Goal: Task Accomplishment & Management: Complete application form

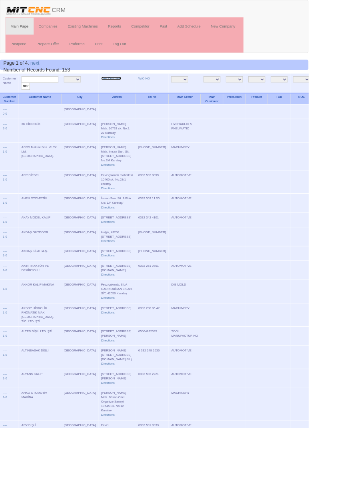
click at [119, 92] on link "New Company" at bounding box center [131, 92] width 24 height 4
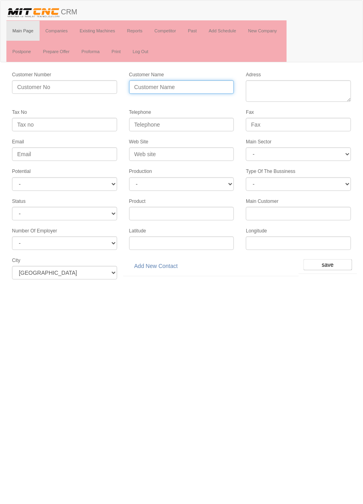
click at [184, 87] on input "Customer Name" at bounding box center [181, 87] width 105 height 14
type input "ALG METAL KALIP"
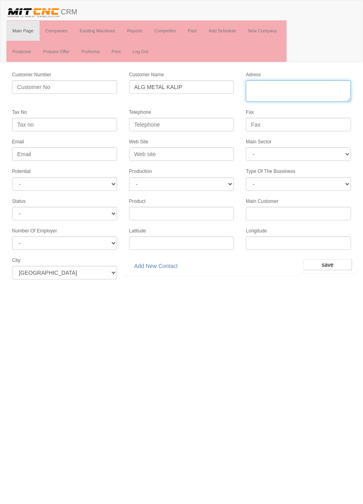
click at [314, 88] on textarea "Adress" at bounding box center [298, 91] width 105 height 22
paste textarea "[PERSON_NAME] Mah. [STREET_ADDRESS]. [STREET_ADDRESS]"
type textarea "[PERSON_NAME] Mah. [STREET_ADDRESS]. [STREET_ADDRESS]"
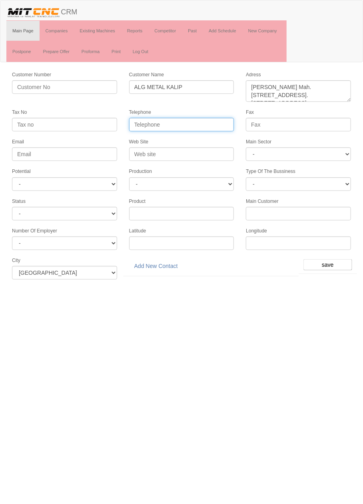
paste input "+903325020542"
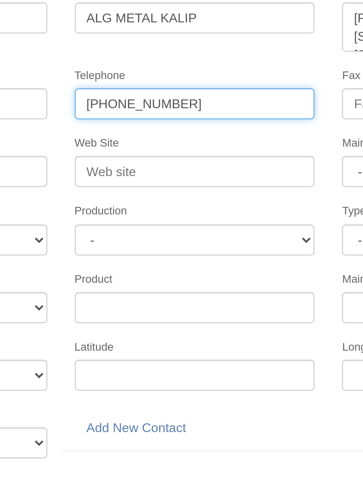
click at [162, 124] on input "+903325020542" at bounding box center [181, 125] width 105 height 14
click at [153, 124] on input "+90332502 0542" at bounding box center [181, 125] width 105 height 14
click at [139, 125] on input "+90332 502 0542" at bounding box center [181, 125] width 105 height 14
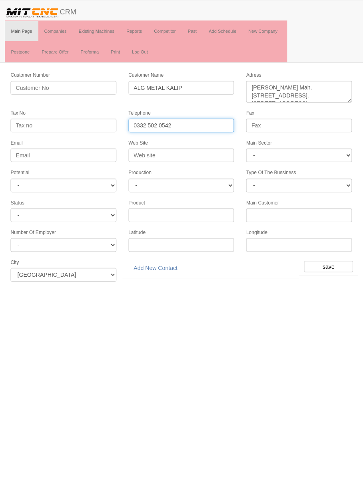
type input "0332 502 0542"
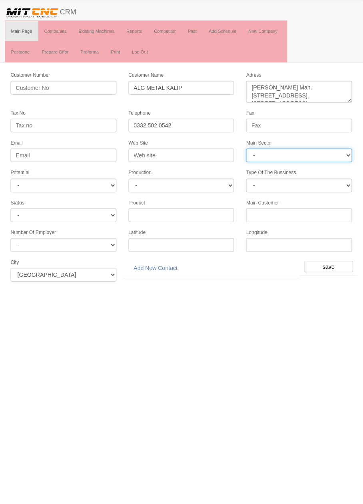
click at [322, 154] on select "- DIE MOLD MACHINERY DEFENCE ELECTRICAL COMPONENTS MEDICAL TOOL MANUFACTURING J…" at bounding box center [298, 154] width 105 height 14
select select "370"
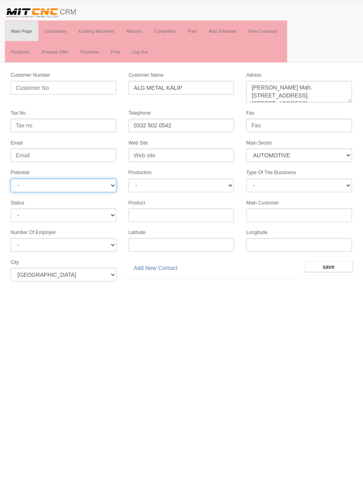
click at [96, 184] on select "- A1 A2 A3 B1 B2 B3 C1 C2 C3" at bounding box center [64, 184] width 105 height 14
select select "6"
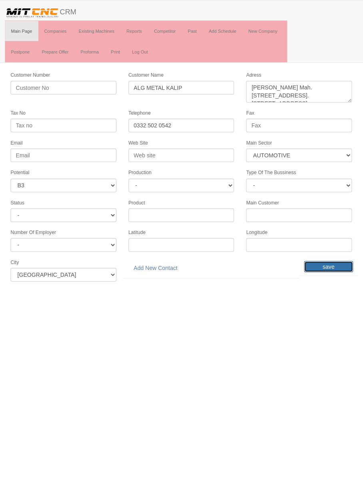
click at [330, 259] on input "save" at bounding box center [327, 264] width 49 height 11
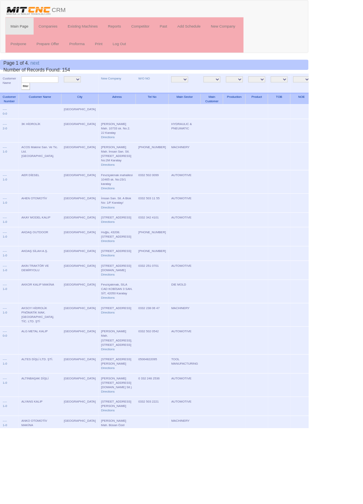
click at [57, 93] on input "text" at bounding box center [47, 94] width 44 height 8
type input "alg"
click at [25, 97] on input "filter" at bounding box center [30, 101] width 10 height 8
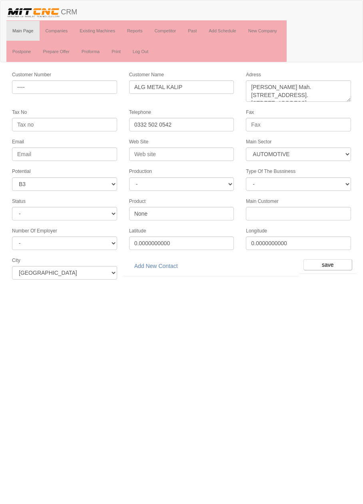
select select "370"
select select "6"
click at [224, 150] on input "Web Site" at bounding box center [181, 154] width 105 height 14
type input "W"
type input "www.algmetal.com.tr"
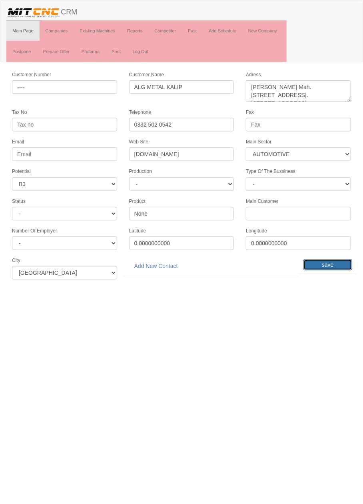
click at [332, 260] on input "save" at bounding box center [327, 264] width 49 height 11
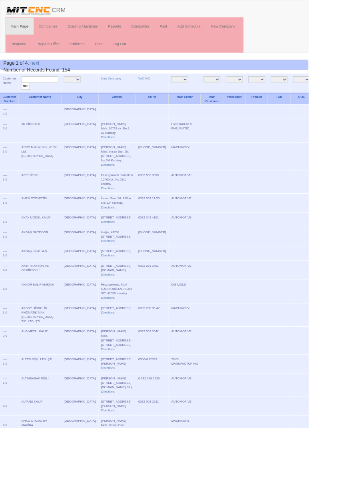
click at [60, 93] on input "text" at bounding box center [47, 94] width 44 height 8
type input "Alg"
click at [25, 97] on input "filter" at bounding box center [30, 101] width 10 height 8
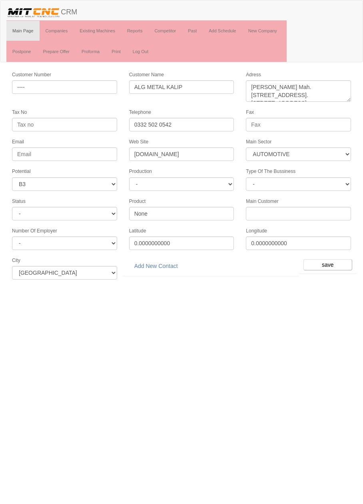
select select "370"
select select "6"
click at [169, 262] on link "Add New Contact" at bounding box center [156, 266] width 54 height 14
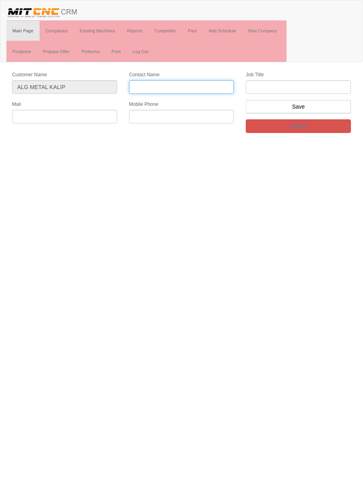
click at [215, 87] on input "Contact Name" at bounding box center [181, 87] width 105 height 14
type input "[PERSON_NAME]"
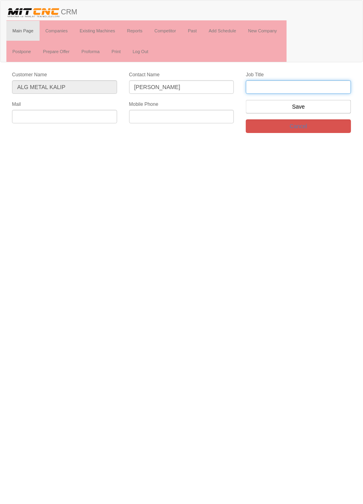
click at [334, 87] on input "text" at bounding box center [298, 87] width 105 height 14
type input "Genel müdür"
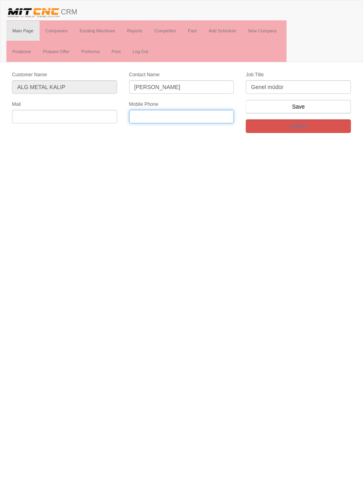
click at [208, 116] on input "text" at bounding box center [181, 117] width 105 height 14
click at [139, 104] on label "Mobile Phone" at bounding box center [143, 104] width 29 height 7
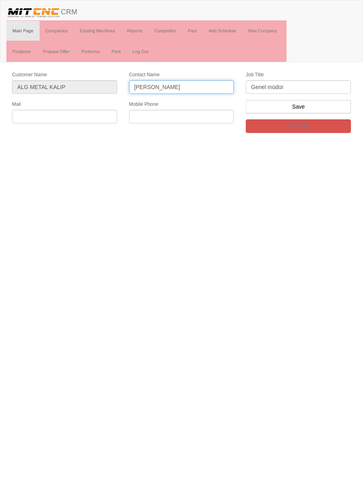
click at [139, 94] on input "[PERSON_NAME]" at bounding box center [181, 87] width 105 height 14
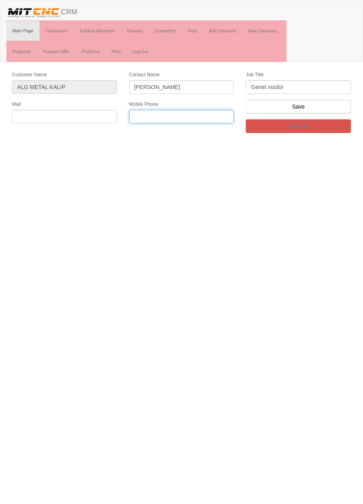
click at [197, 113] on input "text" at bounding box center [181, 117] width 105 height 14
click at [192, 117] on input "text" at bounding box center [181, 117] width 105 height 14
click at [138, 104] on label "Mobile Phone" at bounding box center [143, 104] width 29 height 7
click at [138, 94] on input "[PERSON_NAME]" at bounding box center [181, 87] width 105 height 14
click at [195, 115] on input "text" at bounding box center [181, 117] width 105 height 14
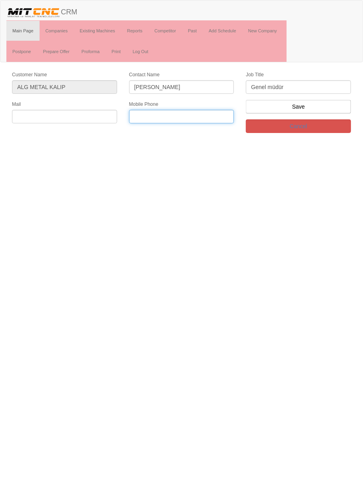
paste input "0 530 323 97 65"
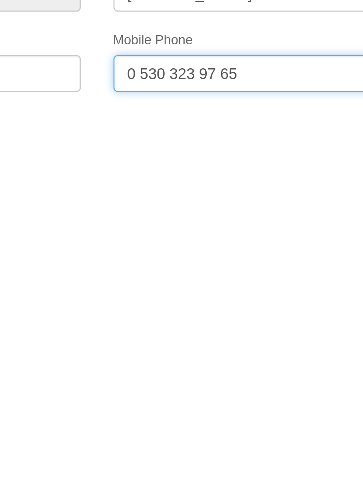
click at [169, 117] on input "0 530 323 97 65" at bounding box center [181, 117] width 105 height 14
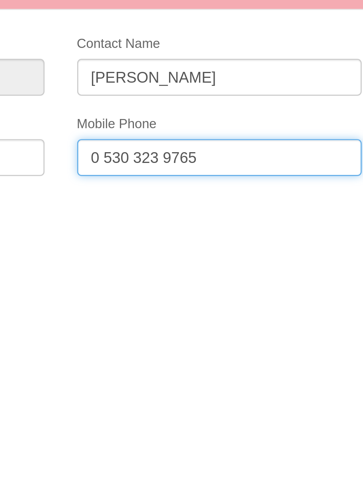
click at [139, 115] on input "0 530 323 9765" at bounding box center [181, 117] width 105 height 14
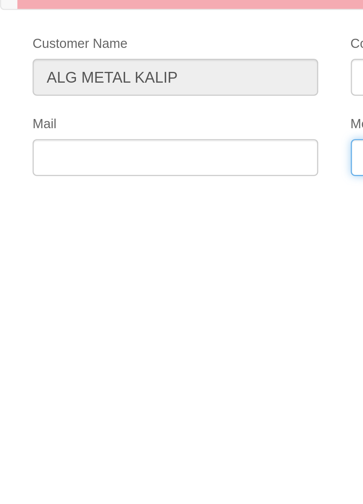
type input "0530 323 9765"
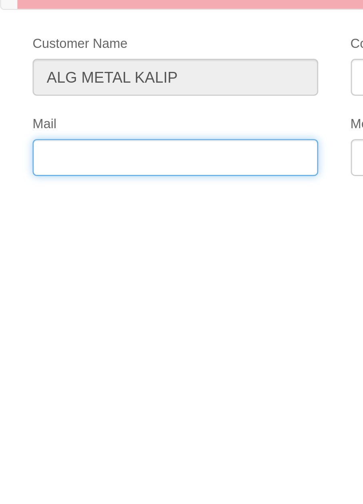
click at [48, 117] on input "text" at bounding box center [64, 117] width 105 height 14
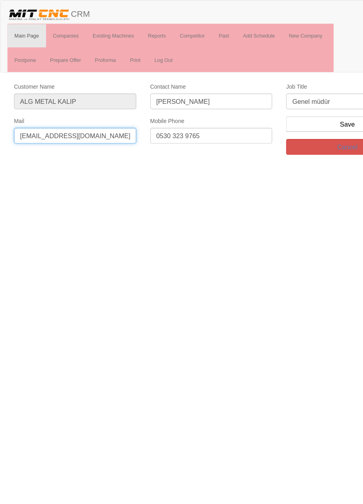
type input "[EMAIL_ADDRESS][DOMAIN_NAME]"
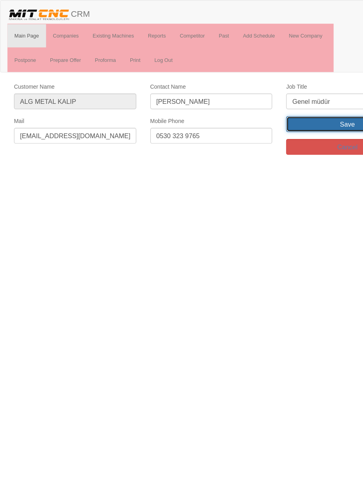
click at [294, 108] on input "Save" at bounding box center [298, 107] width 105 height 14
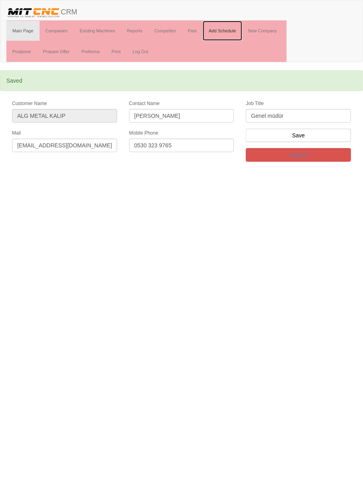
click at [224, 30] on link "Add Schedule" at bounding box center [223, 31] width 40 height 20
